Goal: Find specific page/section

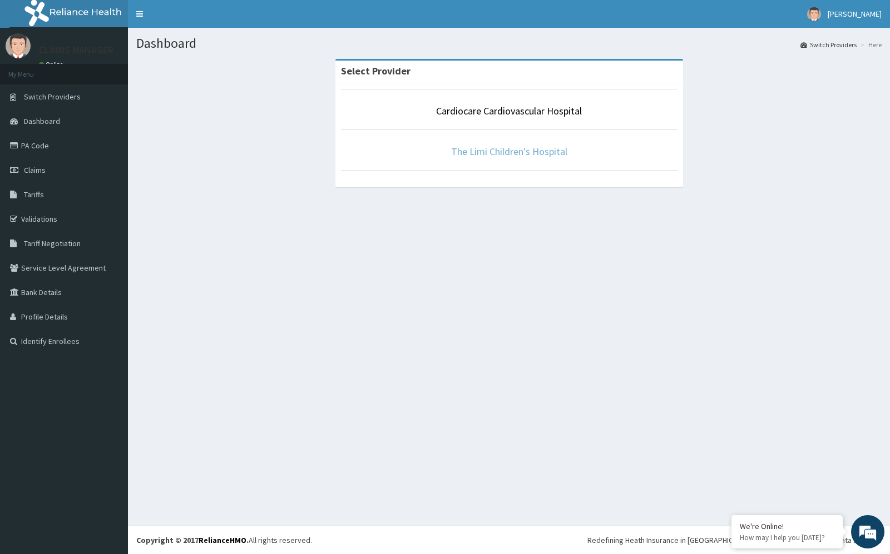
click at [476, 149] on link "The Limi Children's Hospital" at bounding box center [509, 151] width 116 height 13
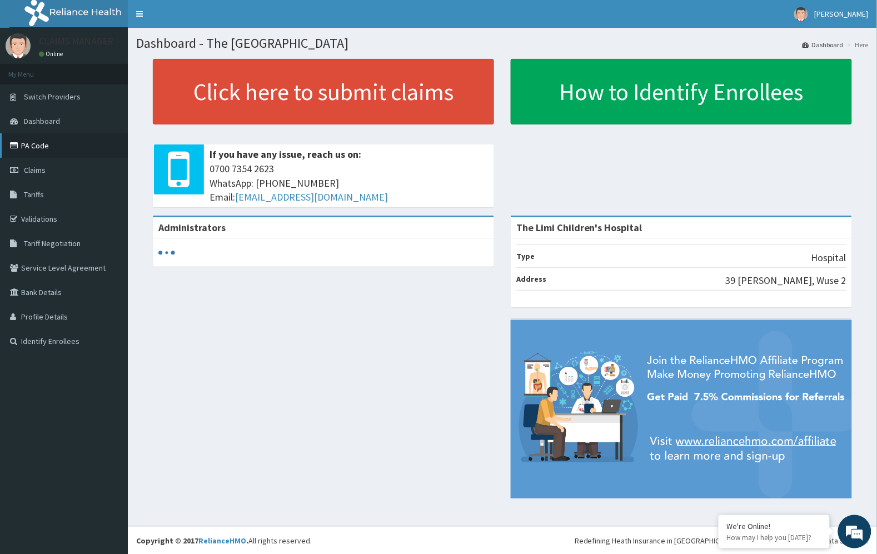
click at [83, 147] on link "PA Code" at bounding box center [64, 145] width 128 height 24
